Goal: Use online tool/utility: Use online tool/utility

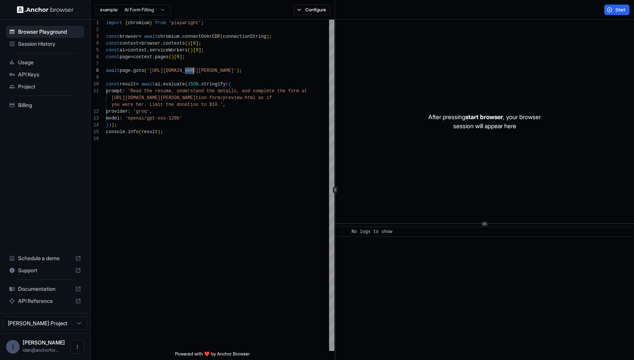
scroll to position [61, 0]
type textarea "**********"
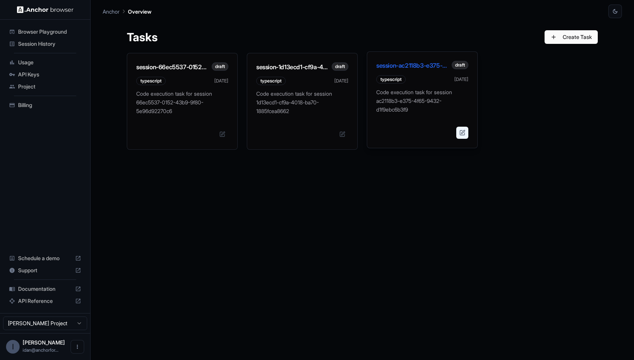
click at [462, 130] on button at bounding box center [463, 133] width 12 height 12
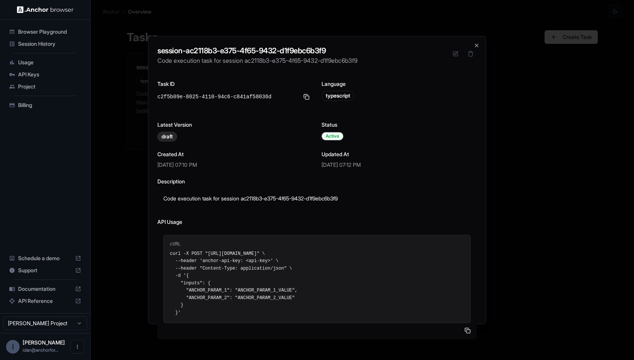
drag, startPoint x: 168, startPoint y: 250, endPoint x: 201, endPoint y: 308, distance: 67.1
click at [201, 308] on div "cURL curl -X POST "[URL][DOMAIN_NAME]" \ --header 'anchor-api-key: <api-key>' \…" at bounding box center [317, 279] width 307 height 88
click at [315, 297] on pre "curl -X POST "[URL][DOMAIN_NAME]" \ --header 'anchor-api-key: <api-key>' \ --he…" at bounding box center [317, 283] width 295 height 66
click at [193, 255] on pre "curl -X POST "[URL][DOMAIN_NAME]" \ --header 'anchor-api-key: <api-key>' \ --he…" at bounding box center [317, 283] width 295 height 66
